Goal: Participate in discussion

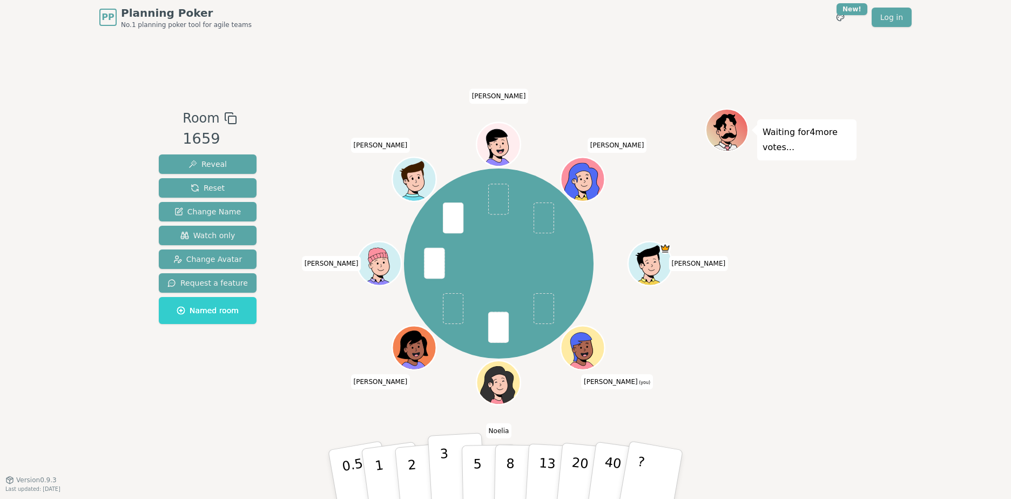
drag, startPoint x: 456, startPoint y: 463, endPoint x: 446, endPoint y: 471, distance: 13.1
click at [446, 216] on button "3" at bounding box center [457, 474] width 59 height 84
click at [442, 216] on p "3" at bounding box center [445, 475] width 12 height 59
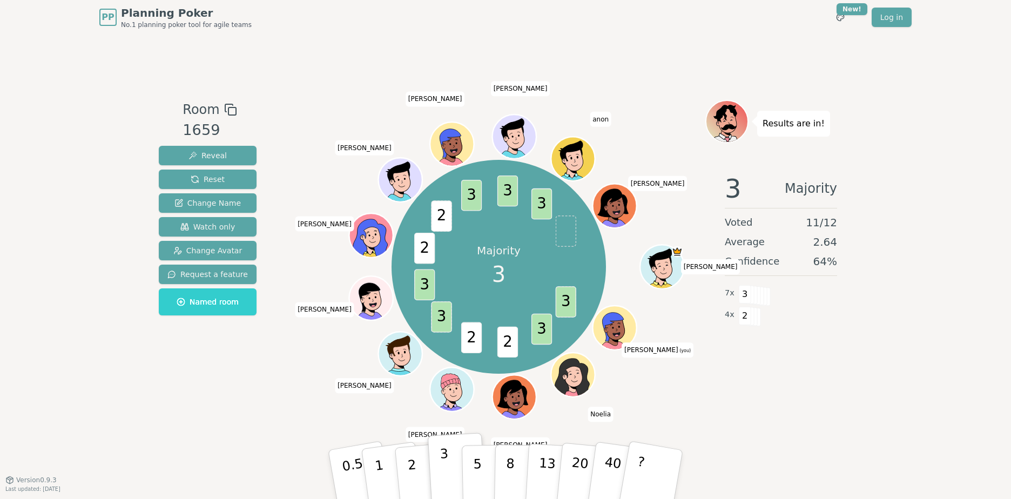
click at [445, 216] on p "3" at bounding box center [445, 475] width 12 height 59
click at [446, 216] on p "3" at bounding box center [445, 475] width 12 height 59
click at [444, 216] on p "3" at bounding box center [445, 475] width 12 height 59
click at [443, 216] on p "3" at bounding box center [445, 475] width 12 height 59
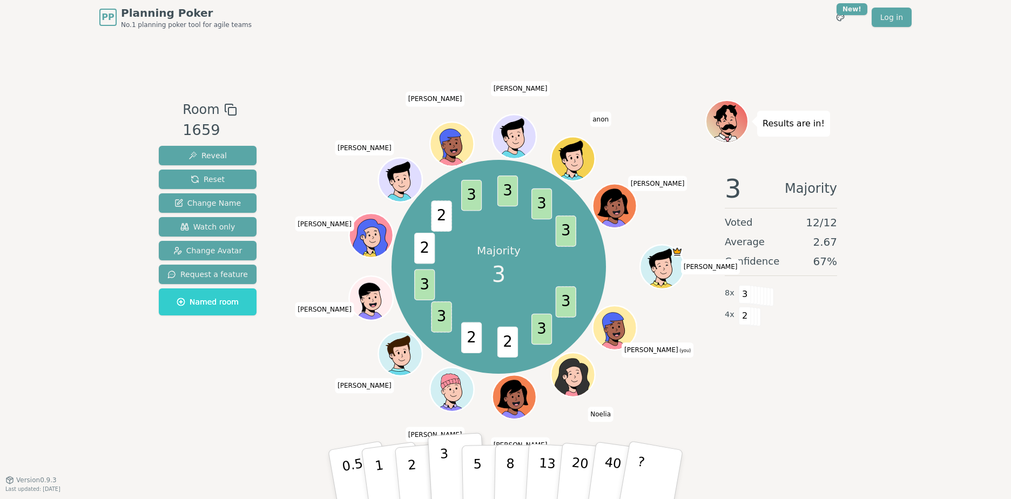
click at [443, 216] on p "3" at bounding box center [445, 475] width 12 height 59
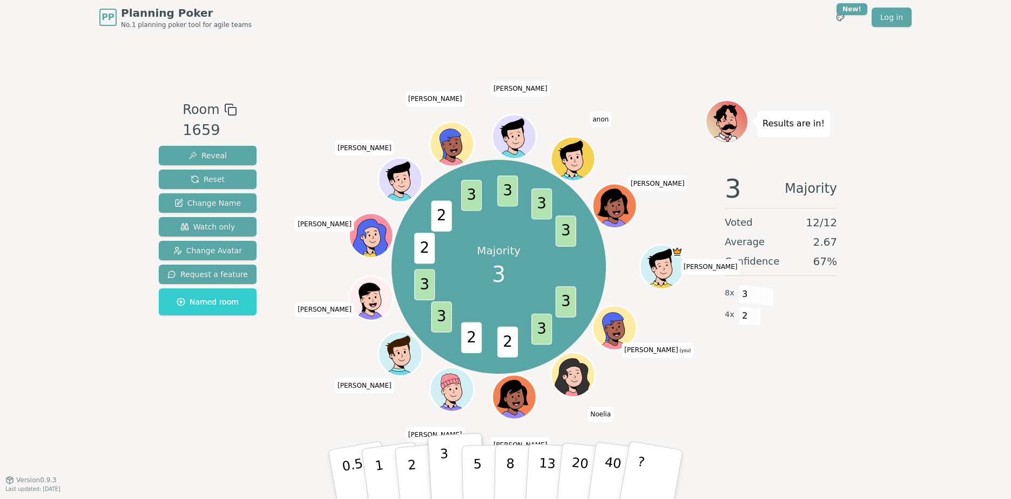
click at [443, 216] on p "3" at bounding box center [445, 475] width 12 height 59
click at [442, 216] on p "3" at bounding box center [445, 475] width 12 height 59
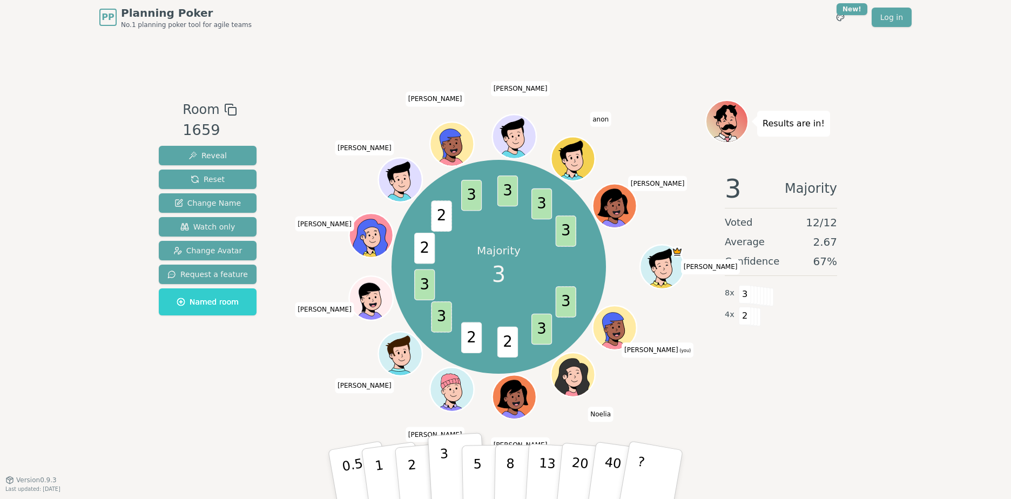
click at [442, 216] on p "3" at bounding box center [445, 475] width 12 height 59
click at [441, 216] on p "3" at bounding box center [445, 475] width 12 height 59
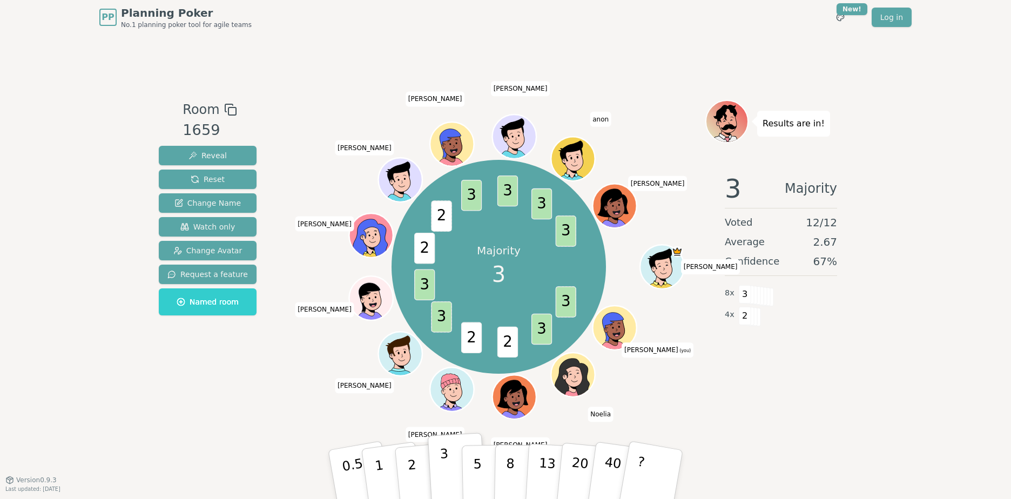
click at [441, 216] on p "3" at bounding box center [445, 475] width 12 height 59
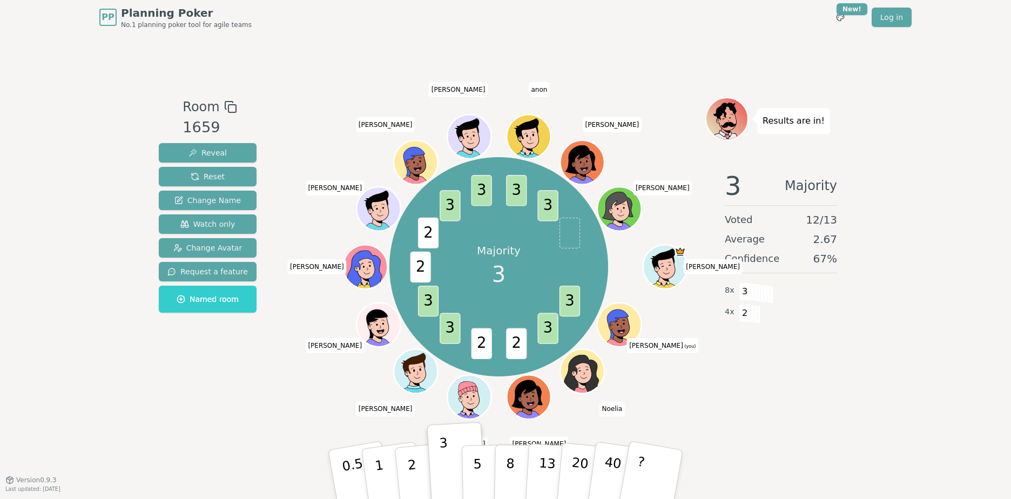
click at [491, 216] on span "[PERSON_NAME] (you)" at bounding box center [662, 345] width 72 height 15
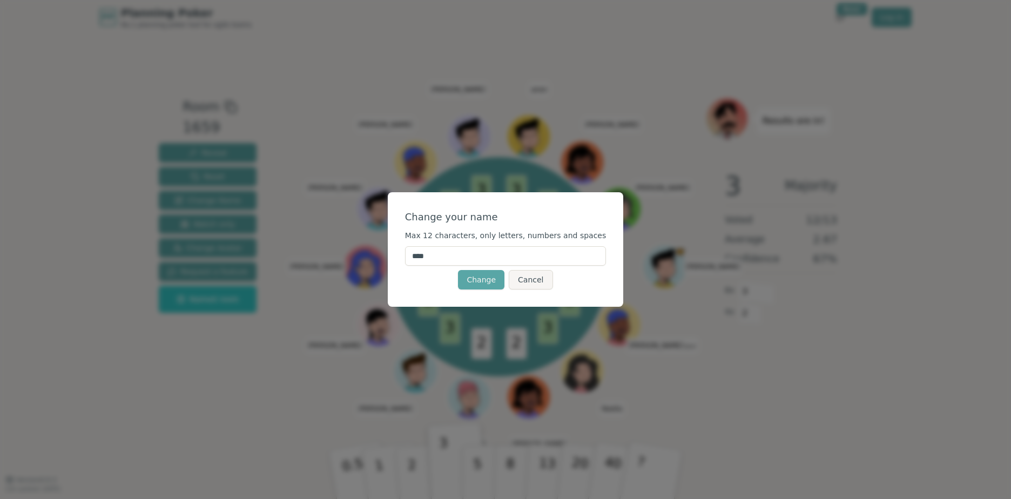
click at [484, 216] on input "****" at bounding box center [505, 255] width 201 height 19
type input "******"
click at [490, 216] on button "Change" at bounding box center [481, 279] width 46 height 19
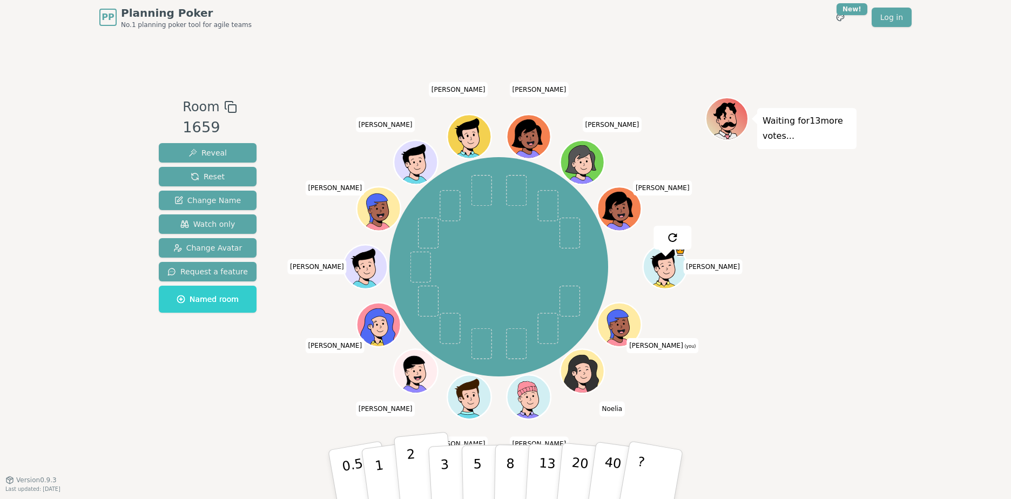
click at [407, 216] on button "2" at bounding box center [425, 475] width 62 height 86
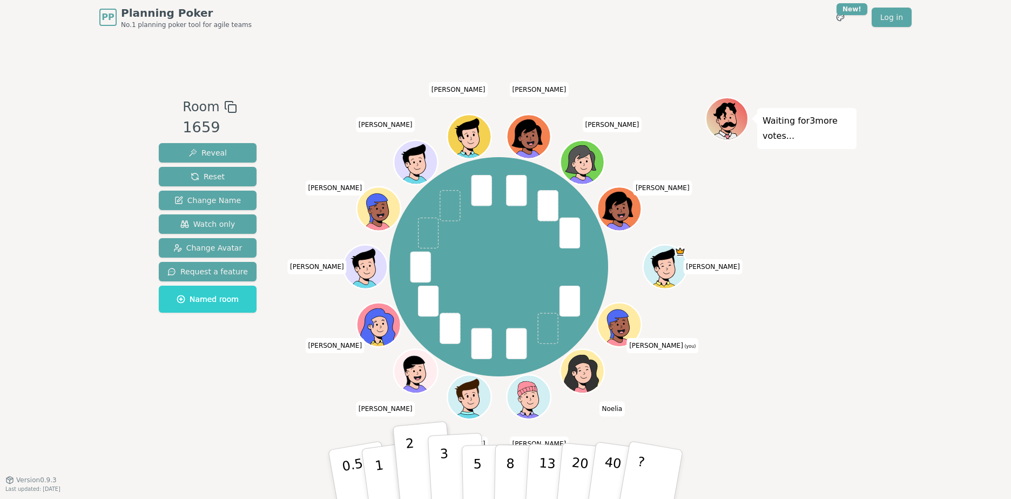
click at [444, 216] on p "3" at bounding box center [445, 475] width 12 height 59
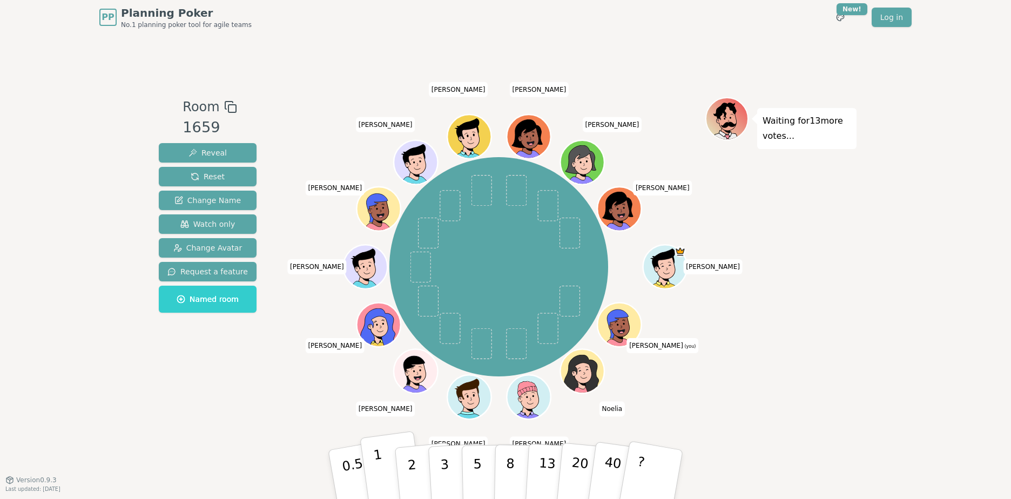
click at [392, 216] on button "1" at bounding box center [392, 474] width 64 height 87
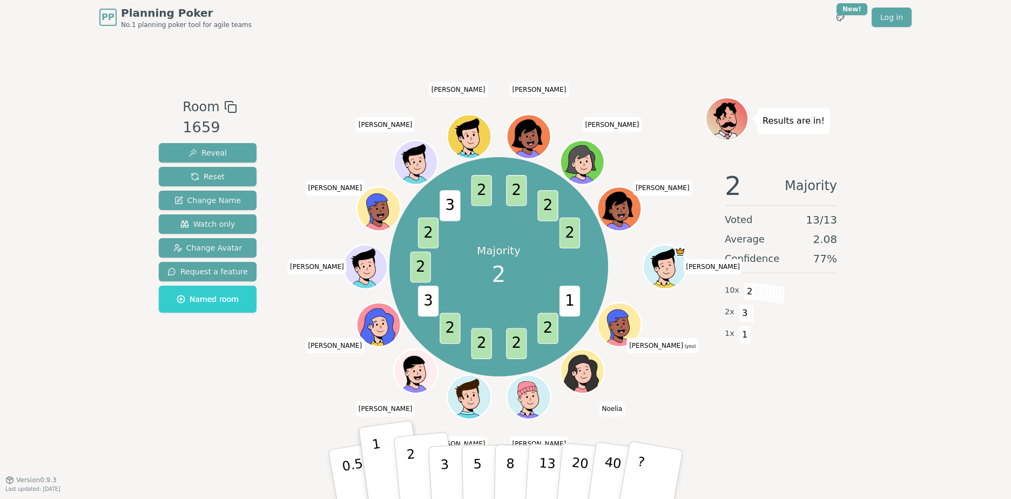
click at [405, 216] on button "2" at bounding box center [425, 475] width 62 height 86
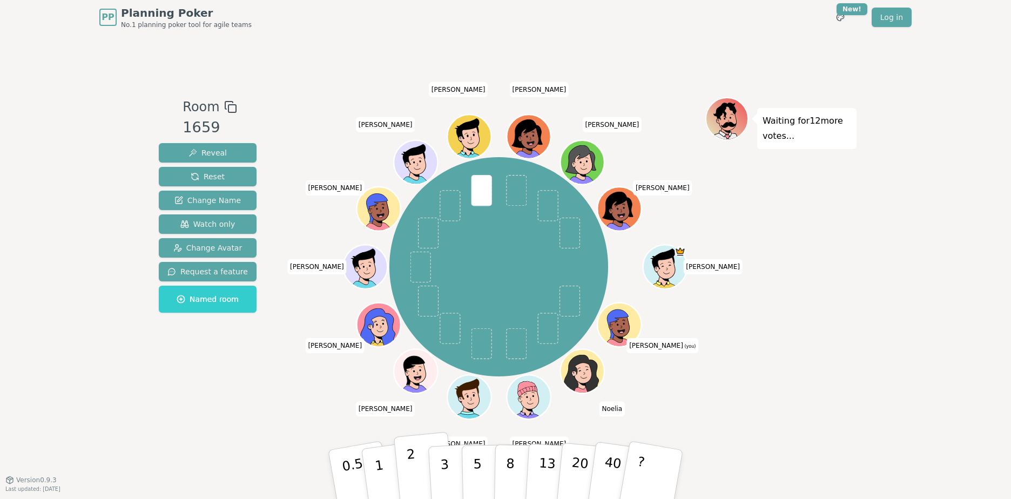
click at [420, 216] on button "2" at bounding box center [425, 475] width 62 height 86
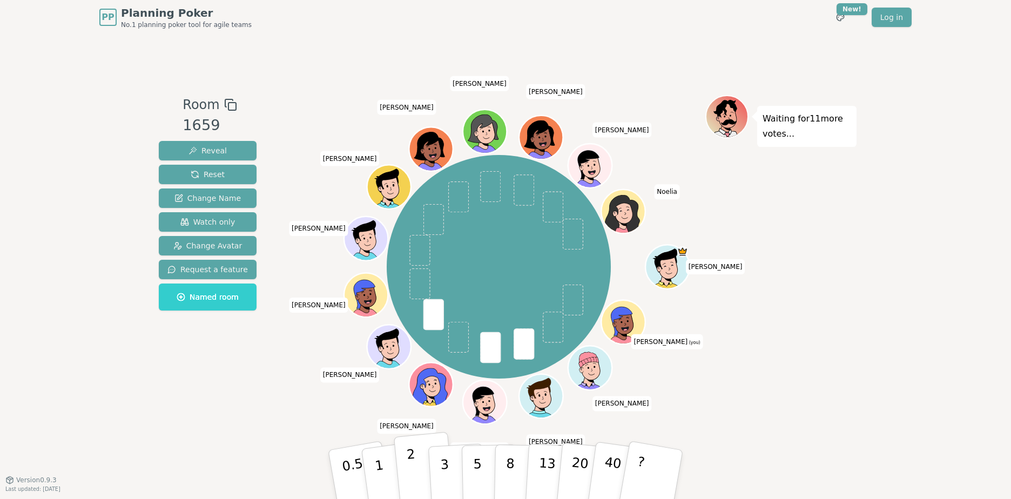
click at [408, 216] on p "2" at bounding box center [413, 476] width 14 height 59
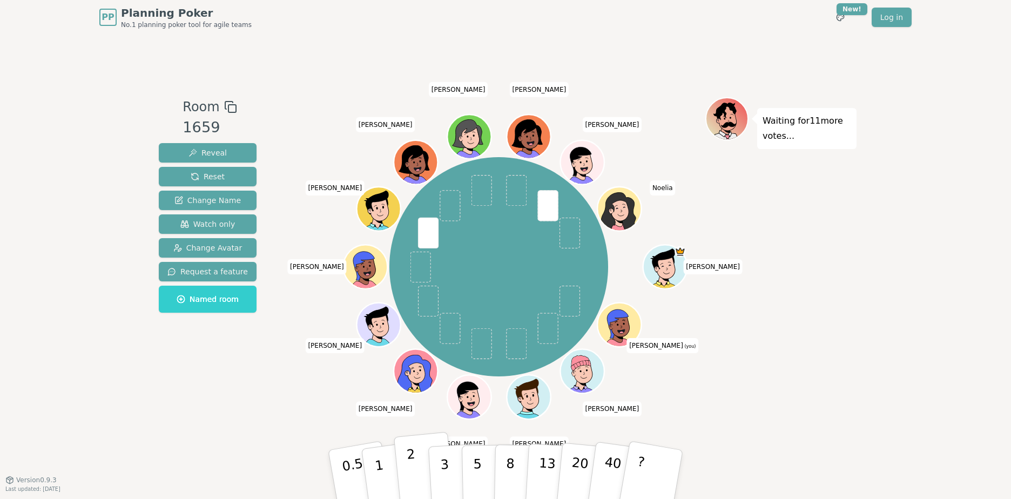
click at [414, 216] on p "2" at bounding box center [413, 476] width 14 height 59
click at [258, 216] on div "Room 1659 Reveal Reset Change Name Watch only Change Avatar Request a feature N…" at bounding box center [505, 256] width 702 height 319
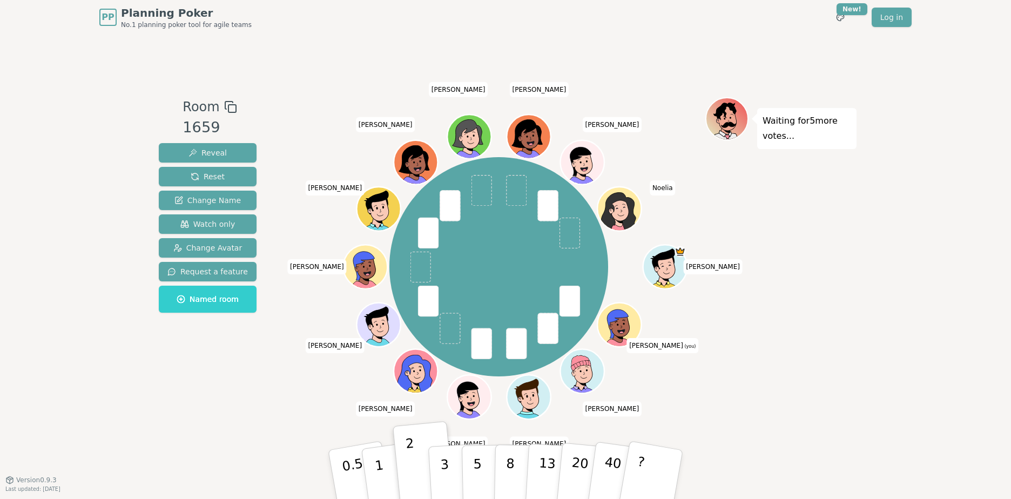
drag, startPoint x: 440, startPoint y: 463, endPoint x: 283, endPoint y: 315, distance: 215.4
click at [283, 216] on div "Room 1659 Reveal Reset Change Name Watch only Change Avatar Request a feature N…" at bounding box center [505, 256] width 702 height 319
click at [449, 216] on button "3" at bounding box center [457, 474] width 59 height 84
click at [421, 216] on button "2" at bounding box center [425, 475] width 62 height 86
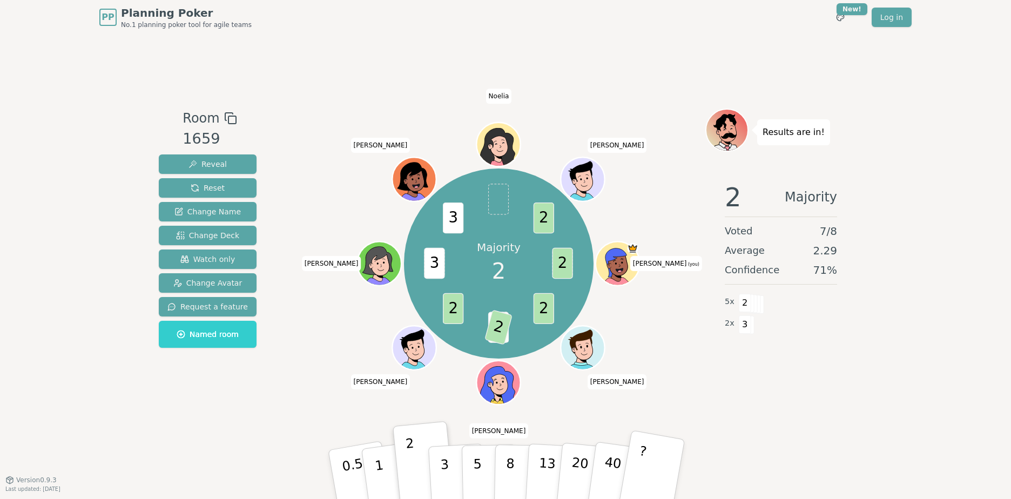
click at [491, 216] on button "?" at bounding box center [651, 474] width 67 height 89
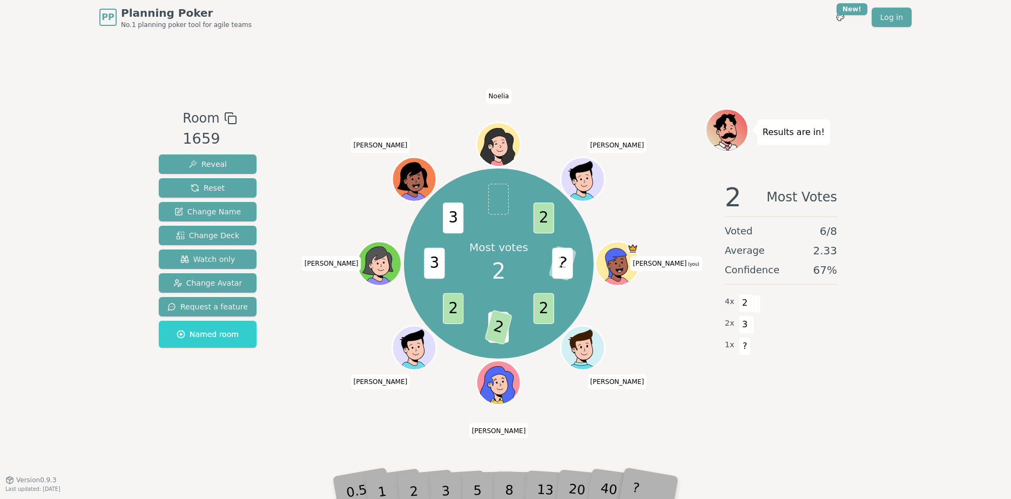
click at [491, 216] on div "?" at bounding box center [651, 474] width 38 height 43
